Goal: Task Accomplishment & Management: Use online tool/utility

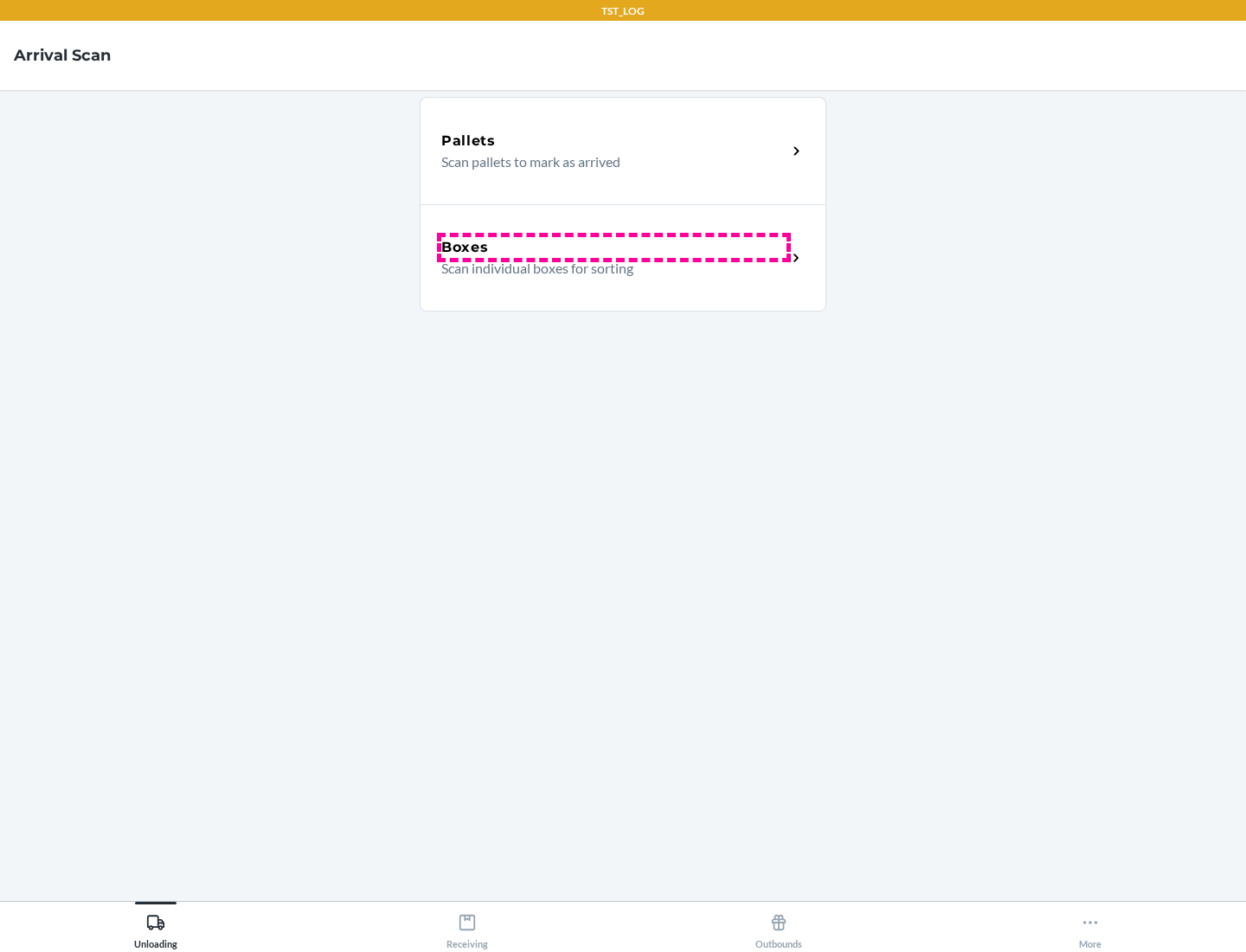
click at [613, 247] on div "Boxes" at bounding box center [613, 247] width 345 height 20
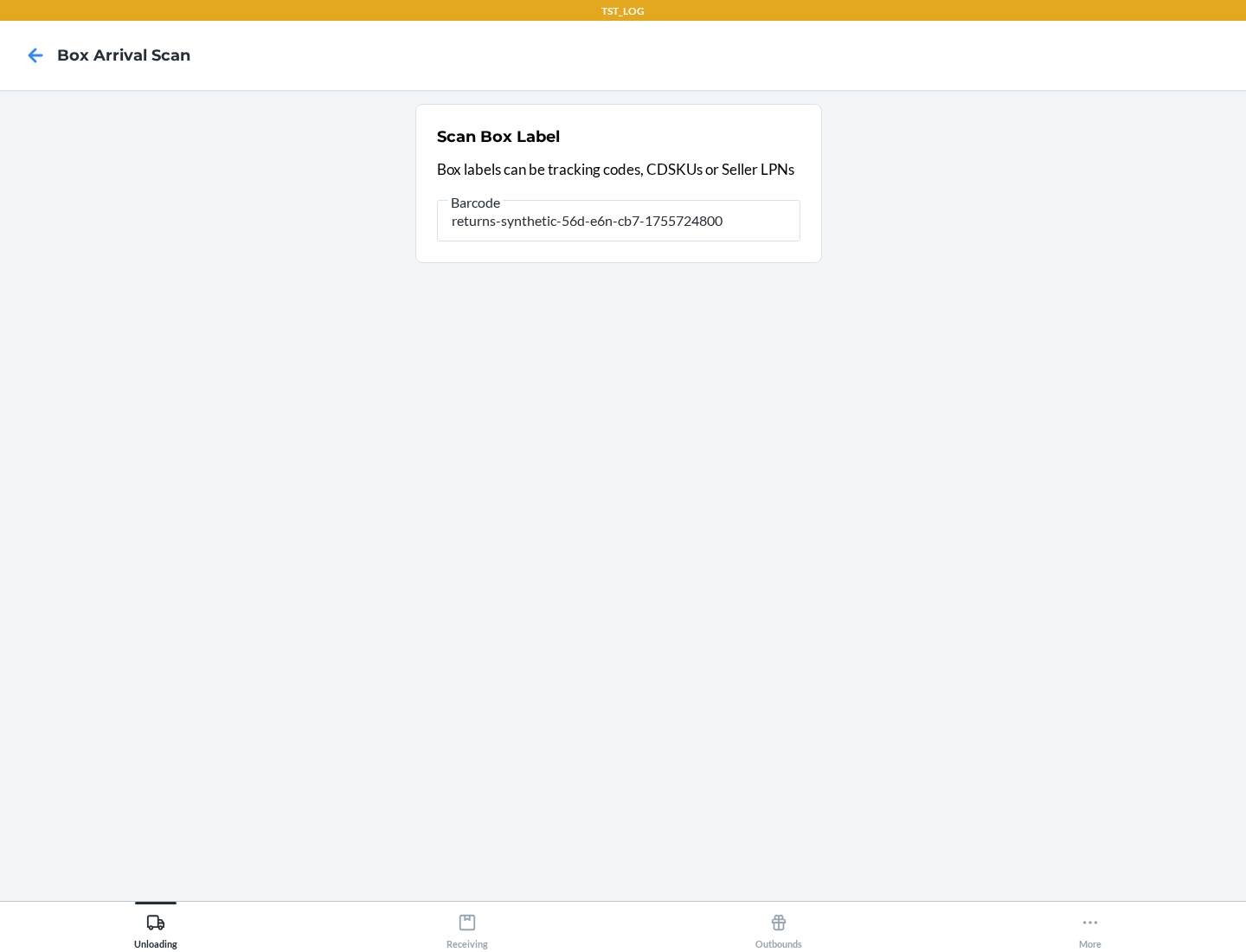
type input "returns-synthetic-56d-e6n-cb7-1755724800"
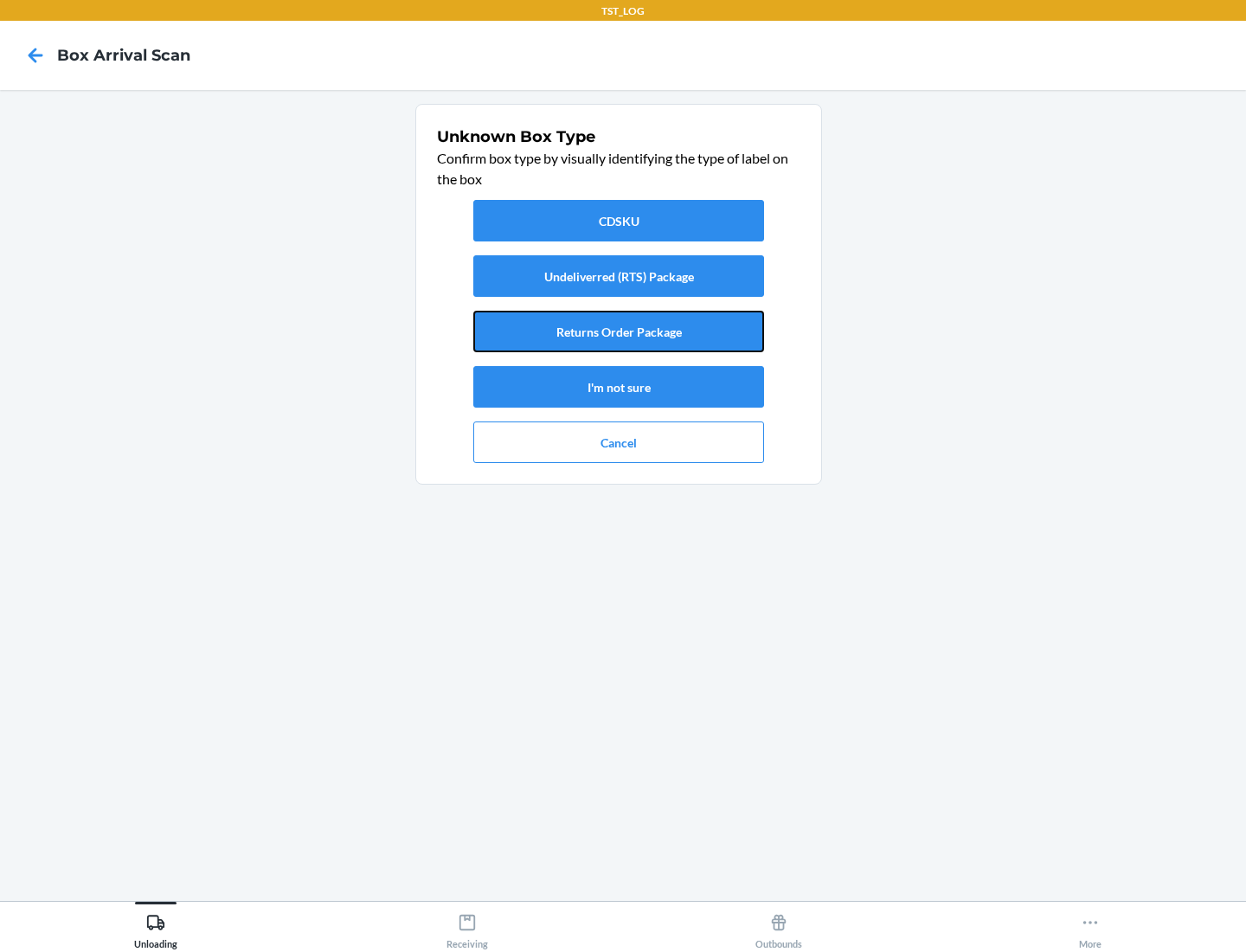
click at [619, 332] on button "Returns Order Package" at bounding box center [618, 331] width 291 height 42
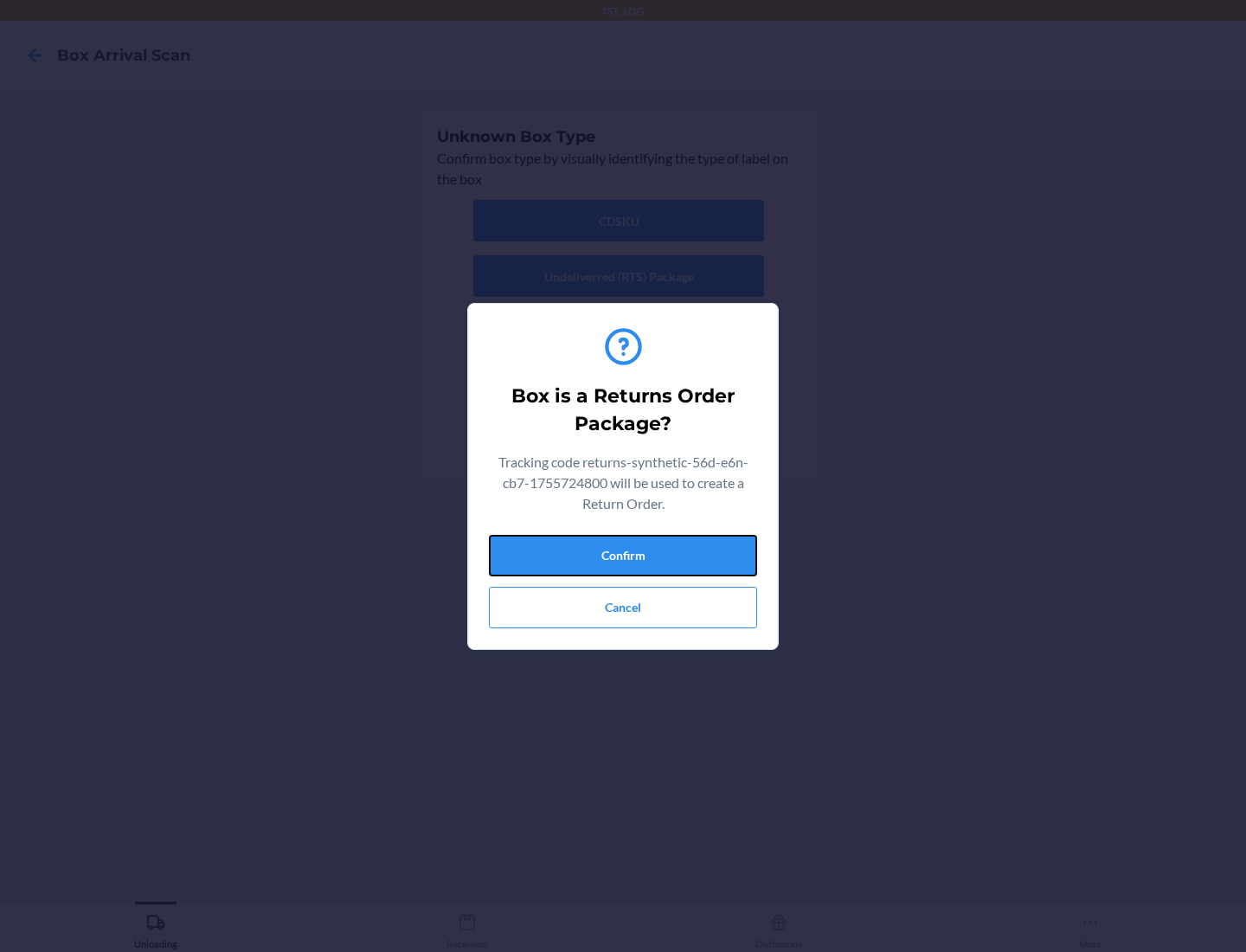
click at [623, 555] on button "Confirm" at bounding box center [623, 556] width 268 height 42
